Goal: Find specific page/section: Find specific page/section

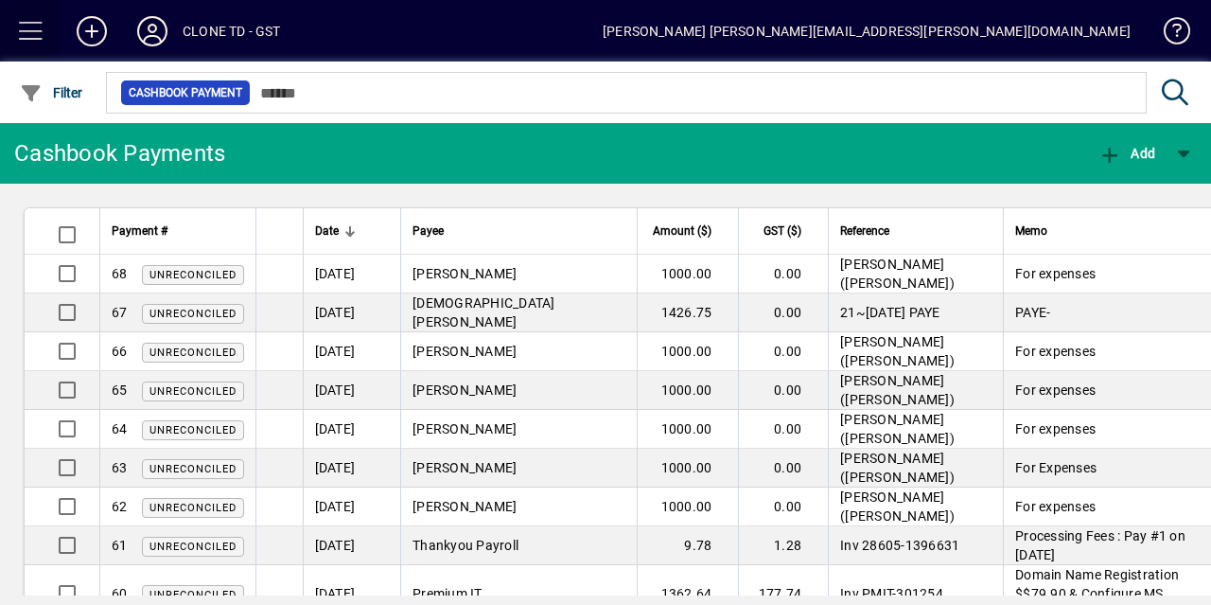
click at [35, 42] on span at bounding box center [31, 31] width 45 height 45
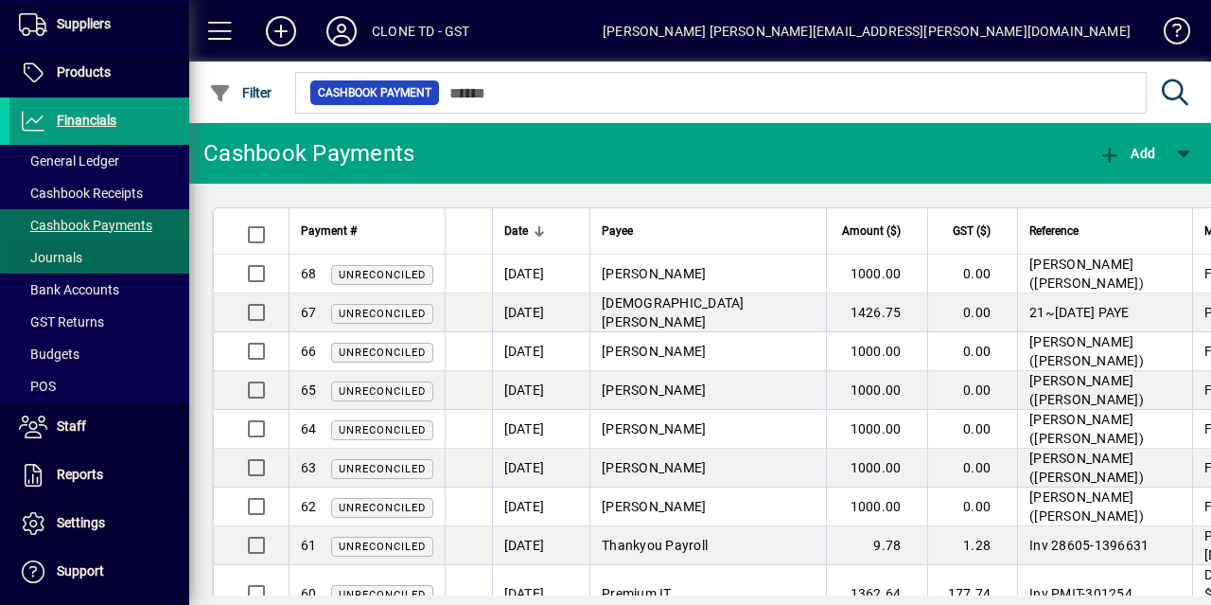
scroll to position [253, 0]
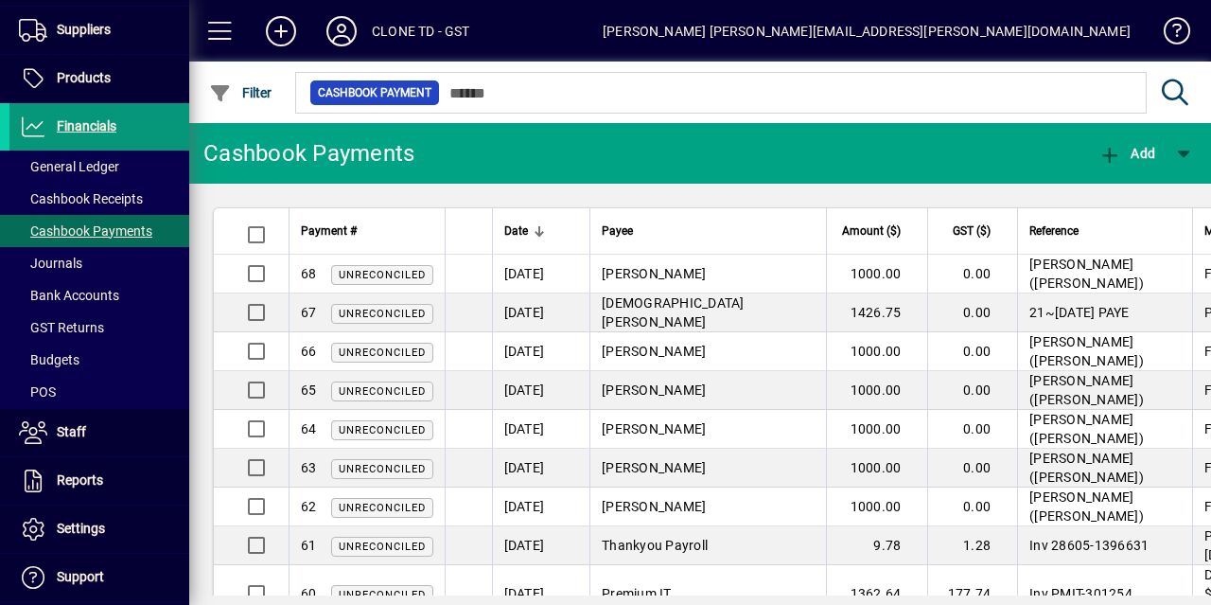
click at [114, 128] on span "Financials" at bounding box center [87, 125] width 60 height 15
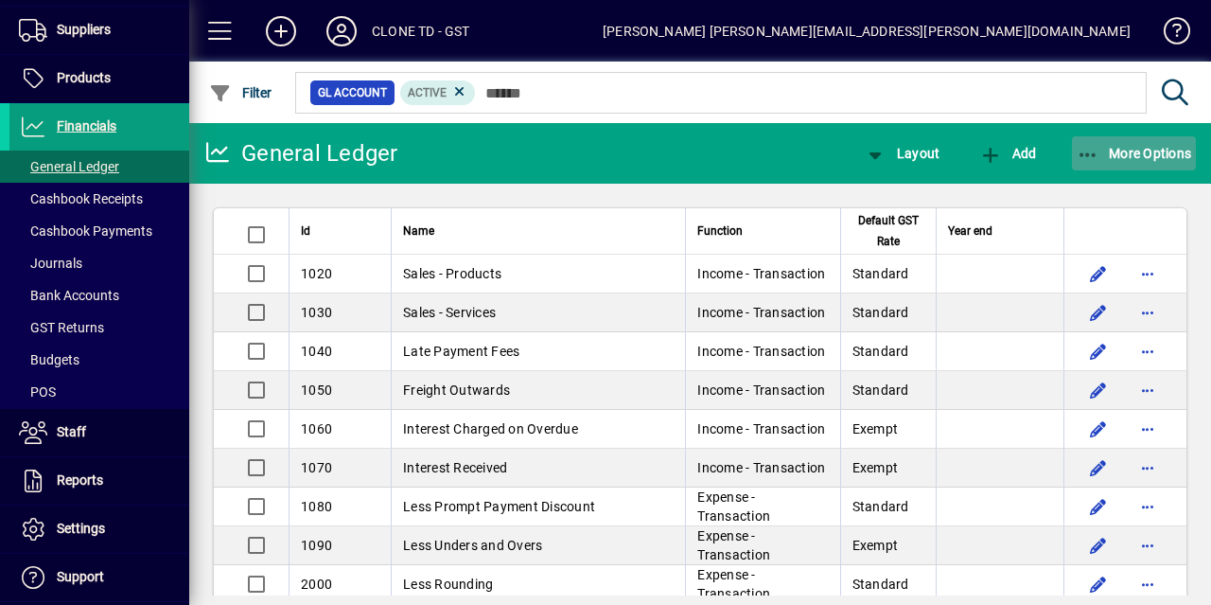
click at [1114, 146] on span "More Options" at bounding box center [1134, 153] width 115 height 15
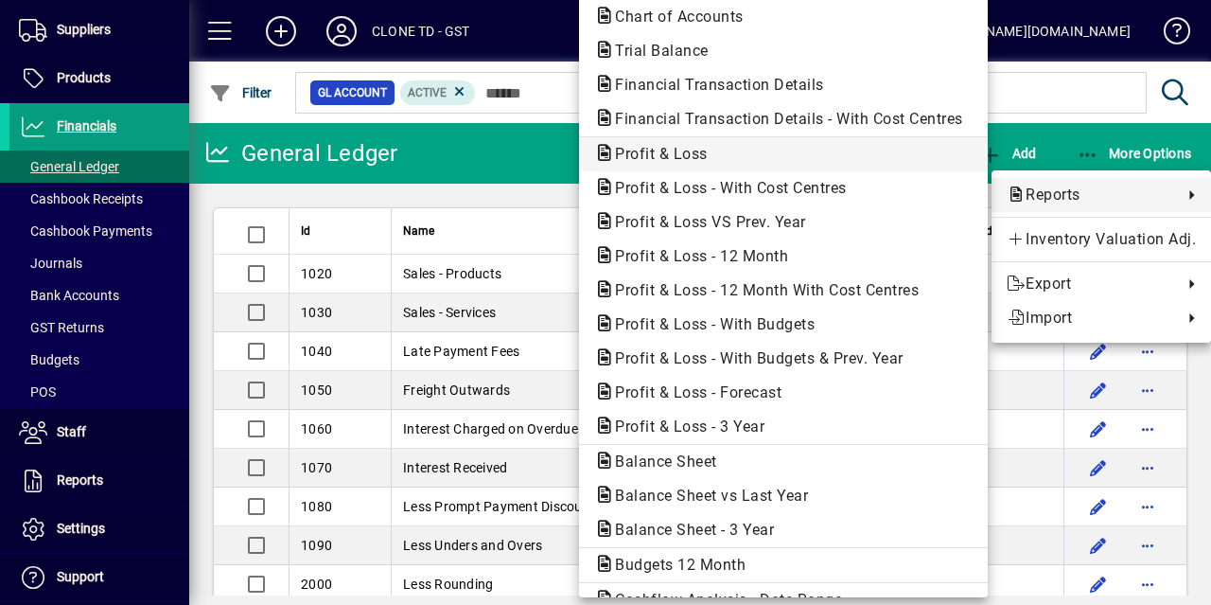
click at [804, 154] on span "Profit & Loss" at bounding box center [783, 154] width 378 height 23
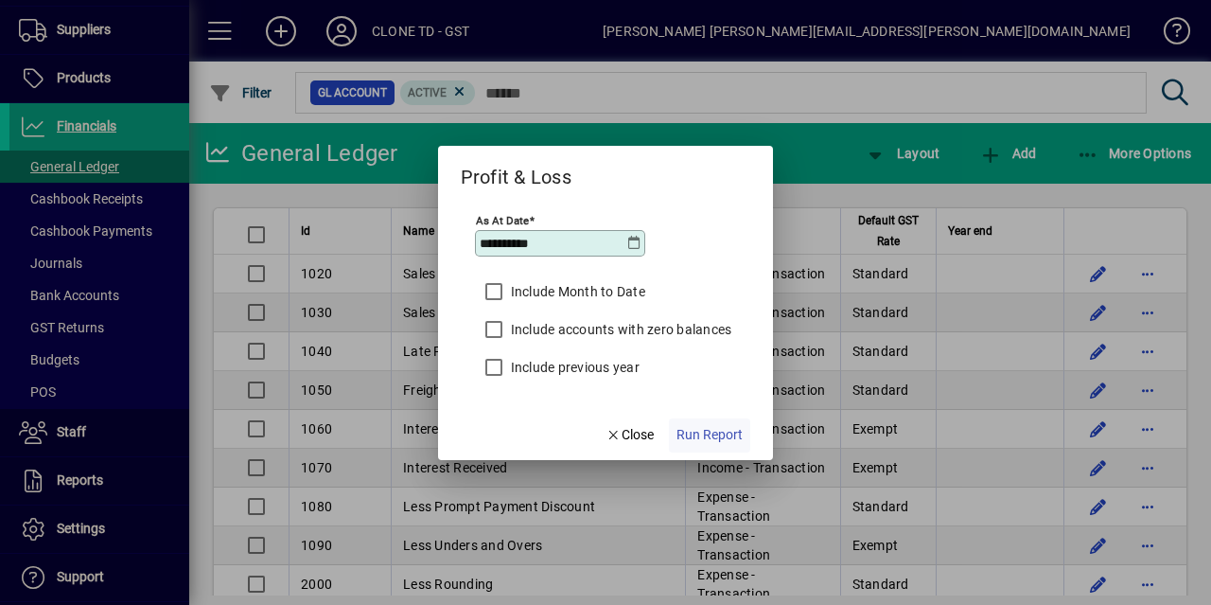
click at [719, 448] on span "button" at bounding box center [709, 434] width 81 height 45
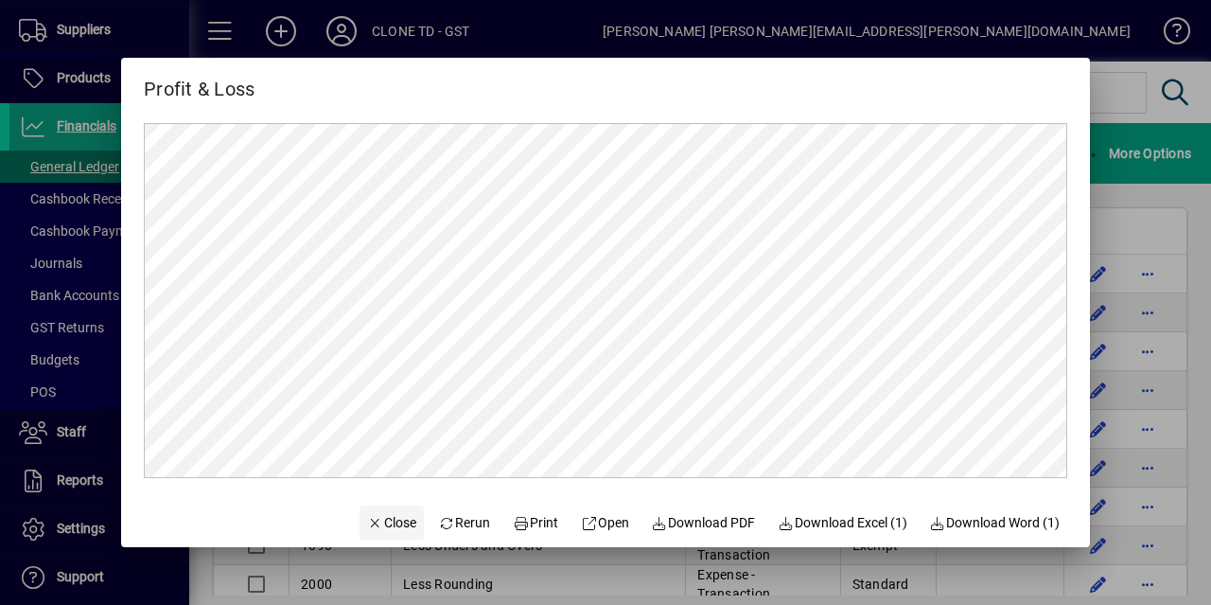
click at [389, 517] on span "Close" at bounding box center [391, 523] width 49 height 20
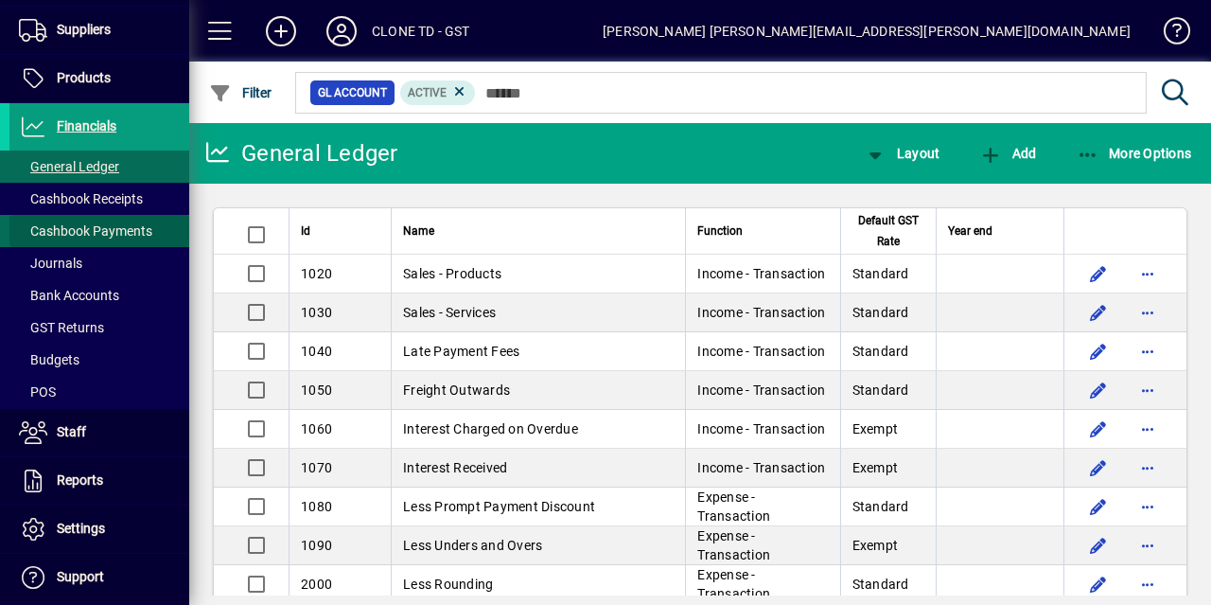
click at [118, 223] on span "Cashbook Payments" at bounding box center [85, 230] width 133 height 15
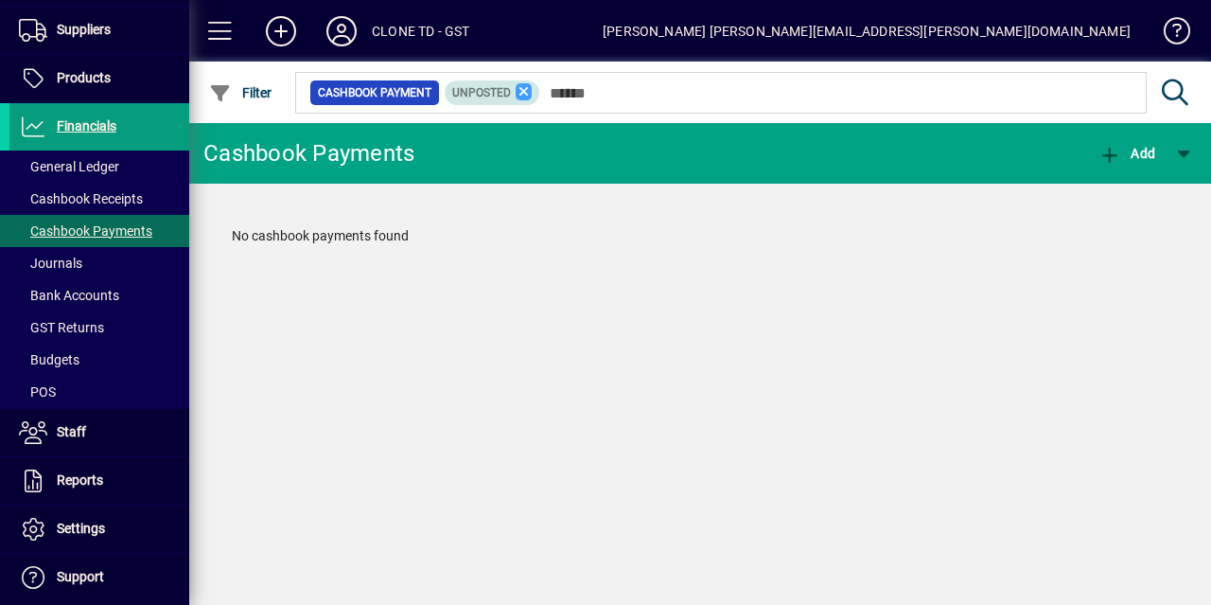
click at [530, 88] on icon at bounding box center [524, 91] width 17 height 17
